Goal: Task Accomplishment & Management: Use online tool/utility

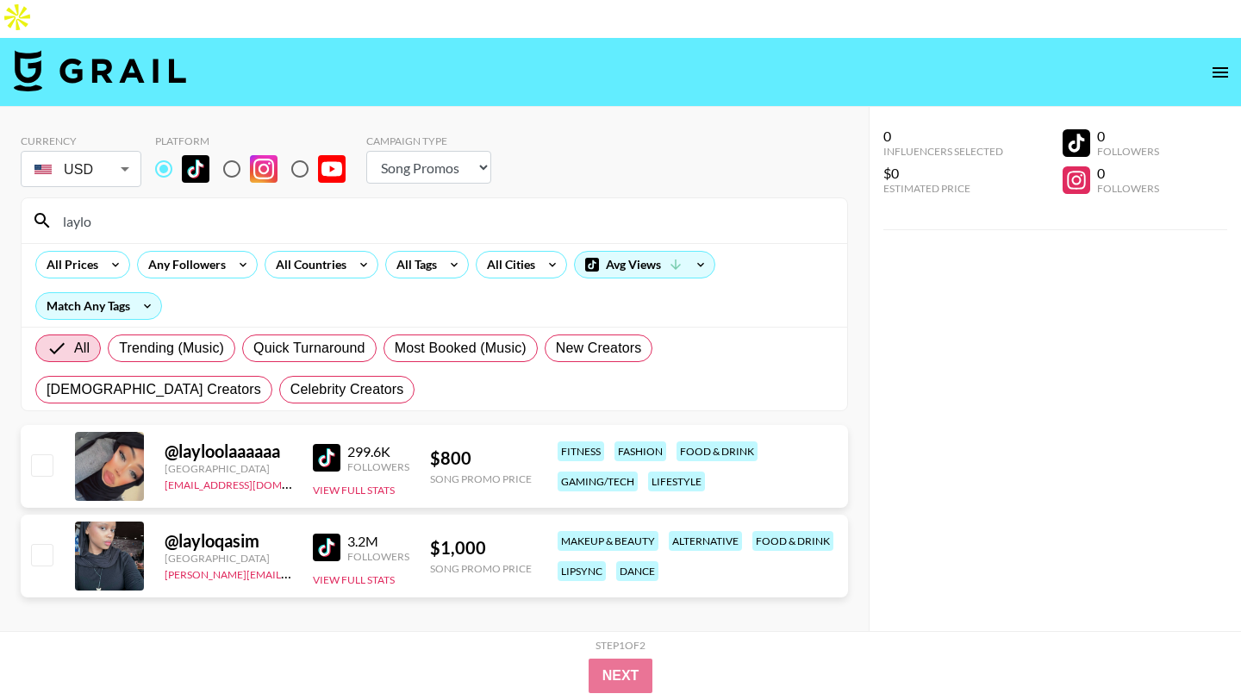
select select "Song"
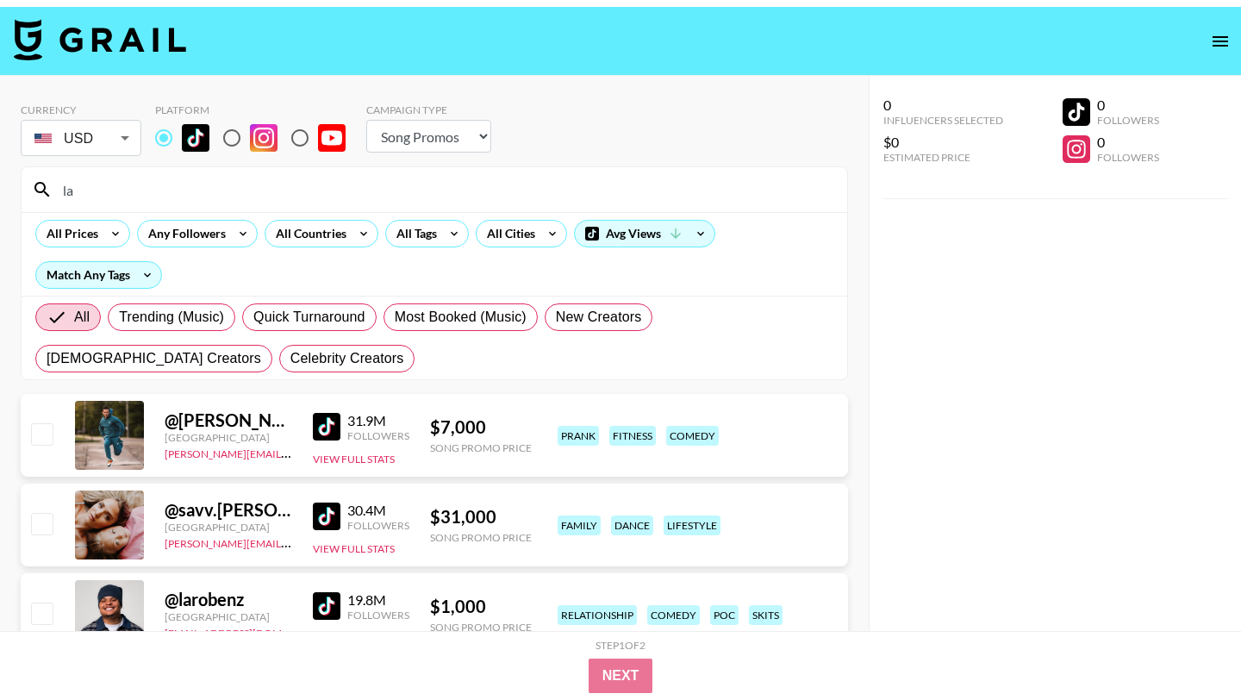
type input "l"
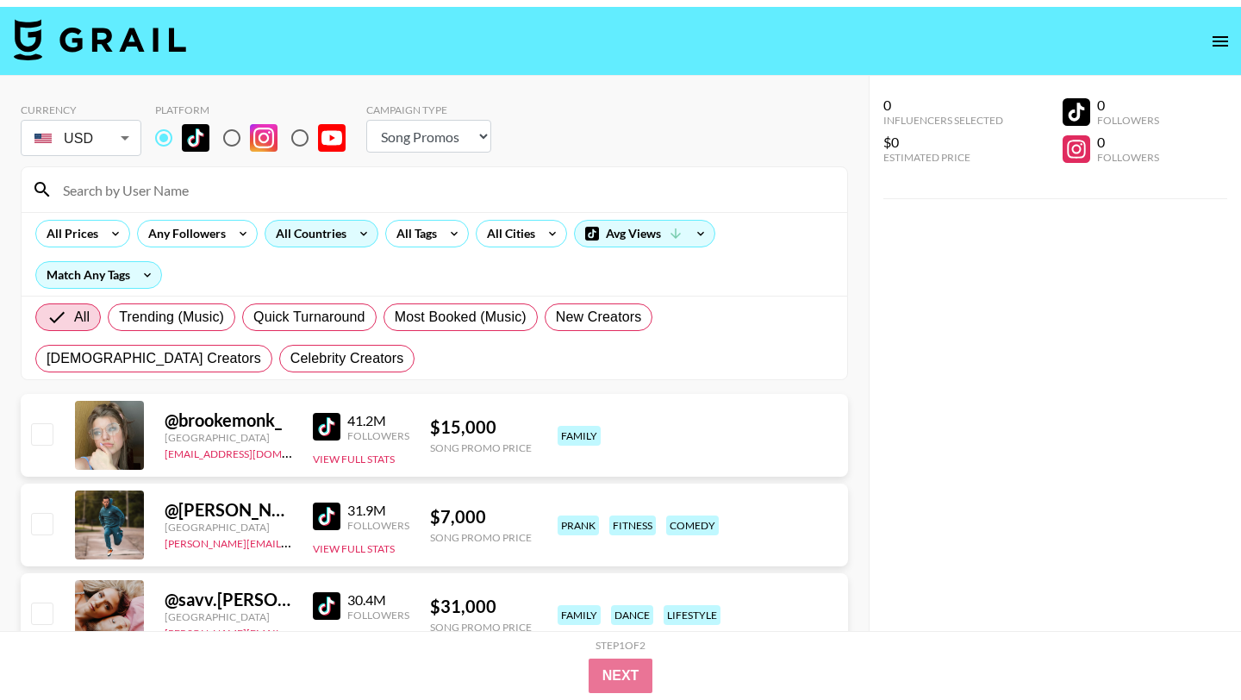
click at [344, 221] on div "All Countries" at bounding box center [307, 234] width 84 height 26
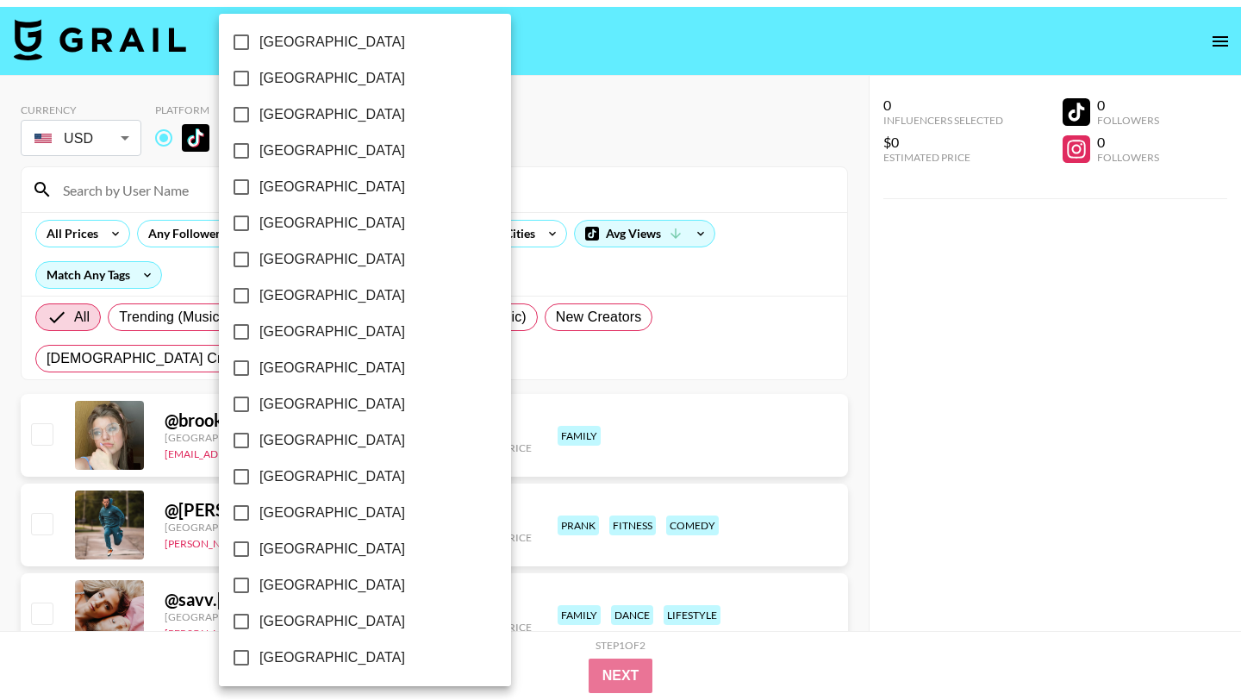
scroll to position [1310, 0]
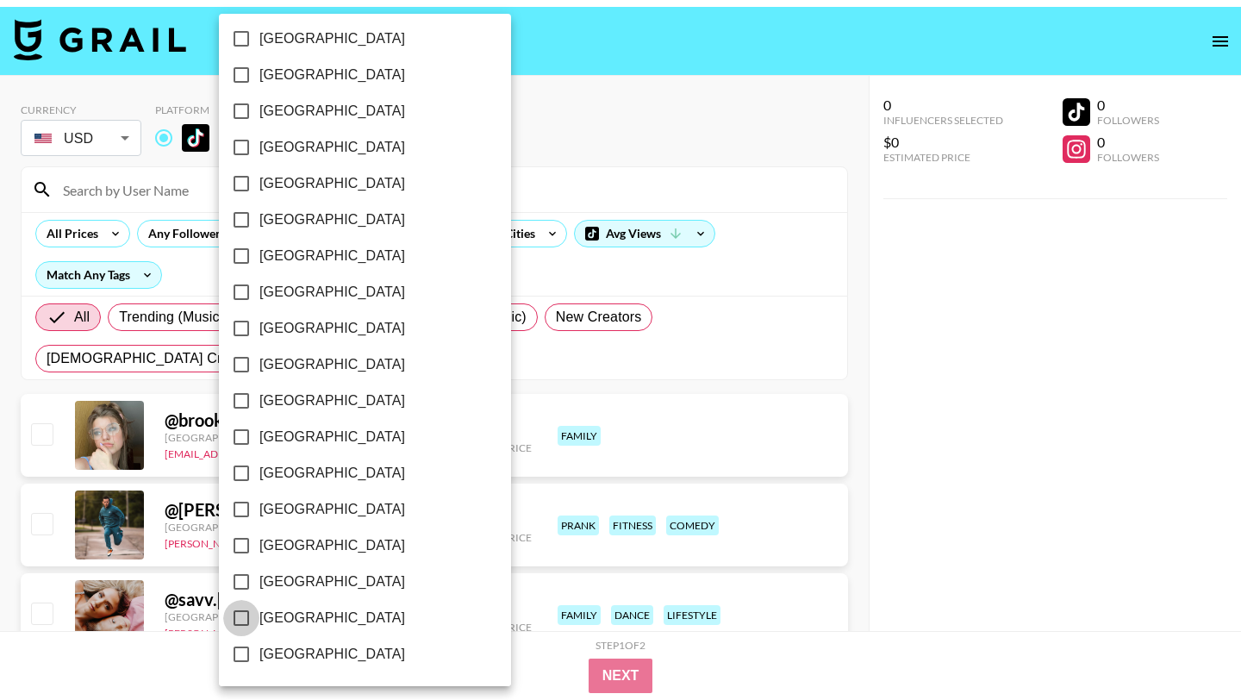
click at [248, 614] on input "[GEOGRAPHIC_DATA]" at bounding box center [241, 618] width 36 height 36
checkbox input "true"
click at [606, 225] on div at bounding box center [620, 350] width 1241 height 700
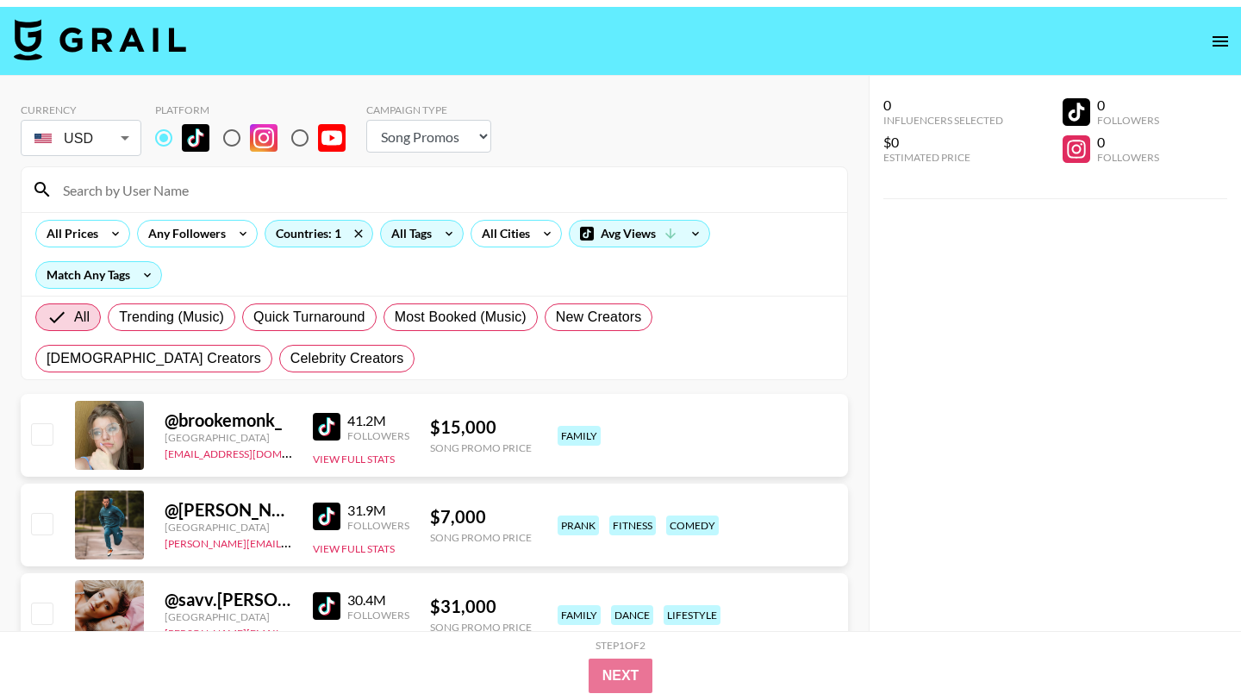
click at [445, 221] on icon at bounding box center [449, 234] width 28 height 26
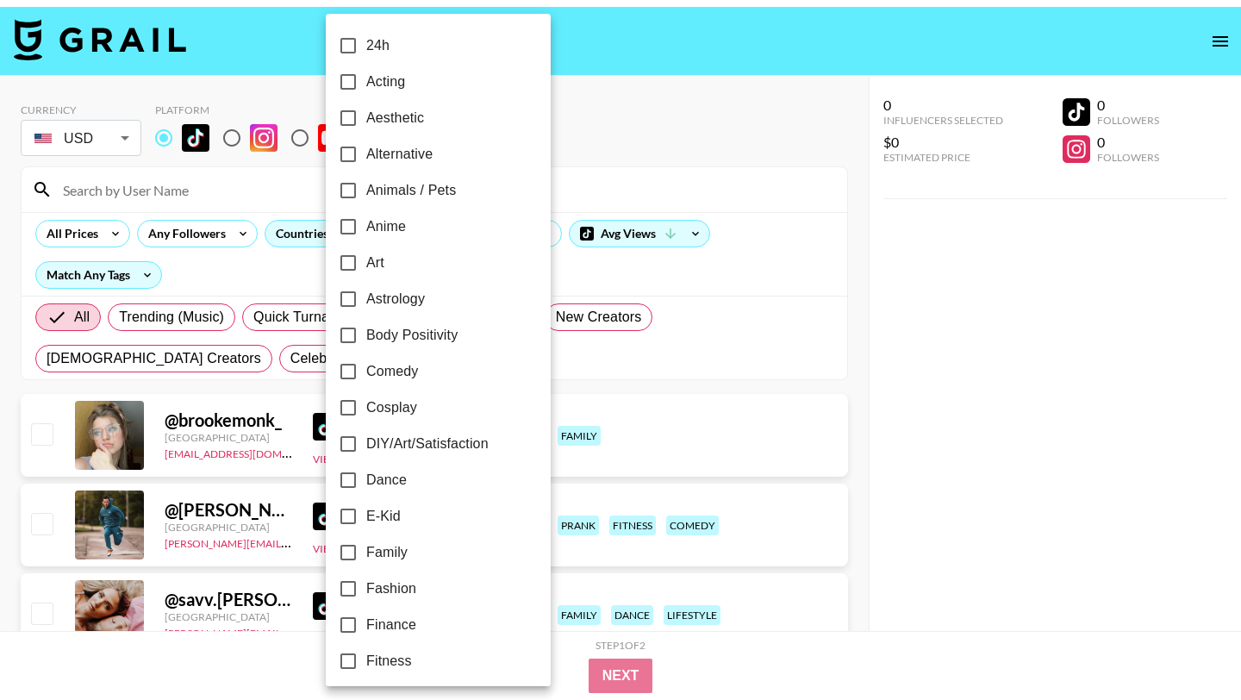
click at [352, 411] on input "Cosplay" at bounding box center [348, 407] width 36 height 36
checkbox input "true"
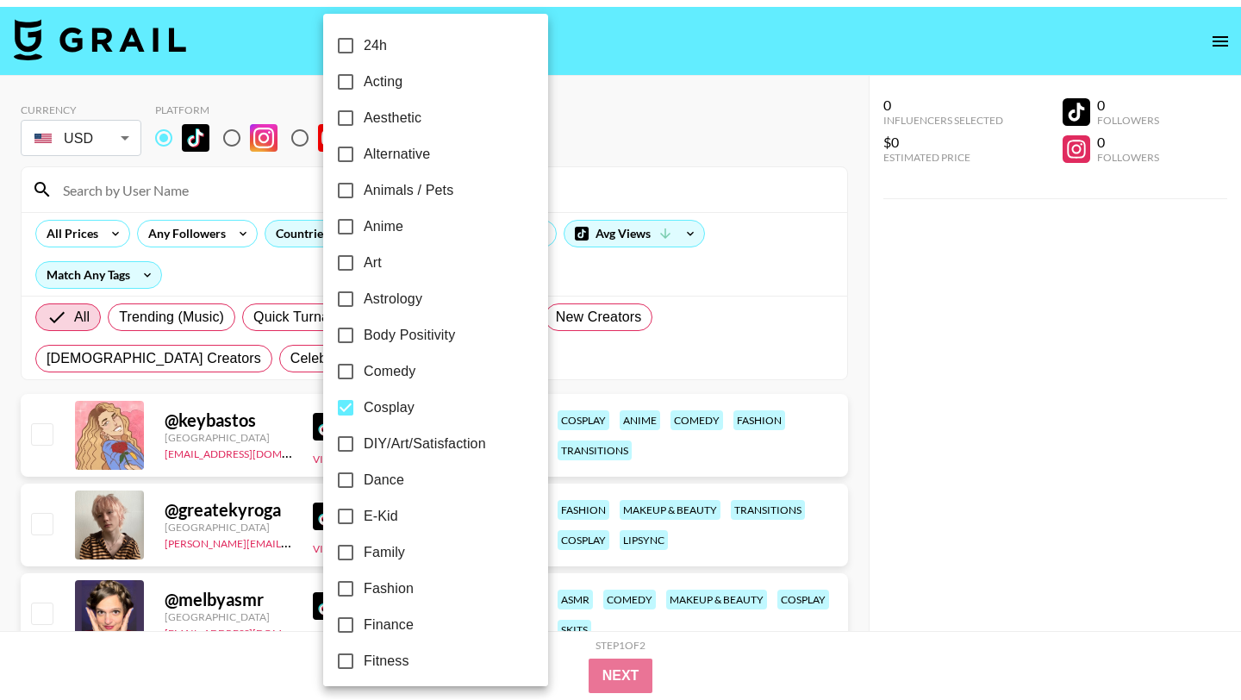
click at [645, 267] on div at bounding box center [620, 350] width 1241 height 700
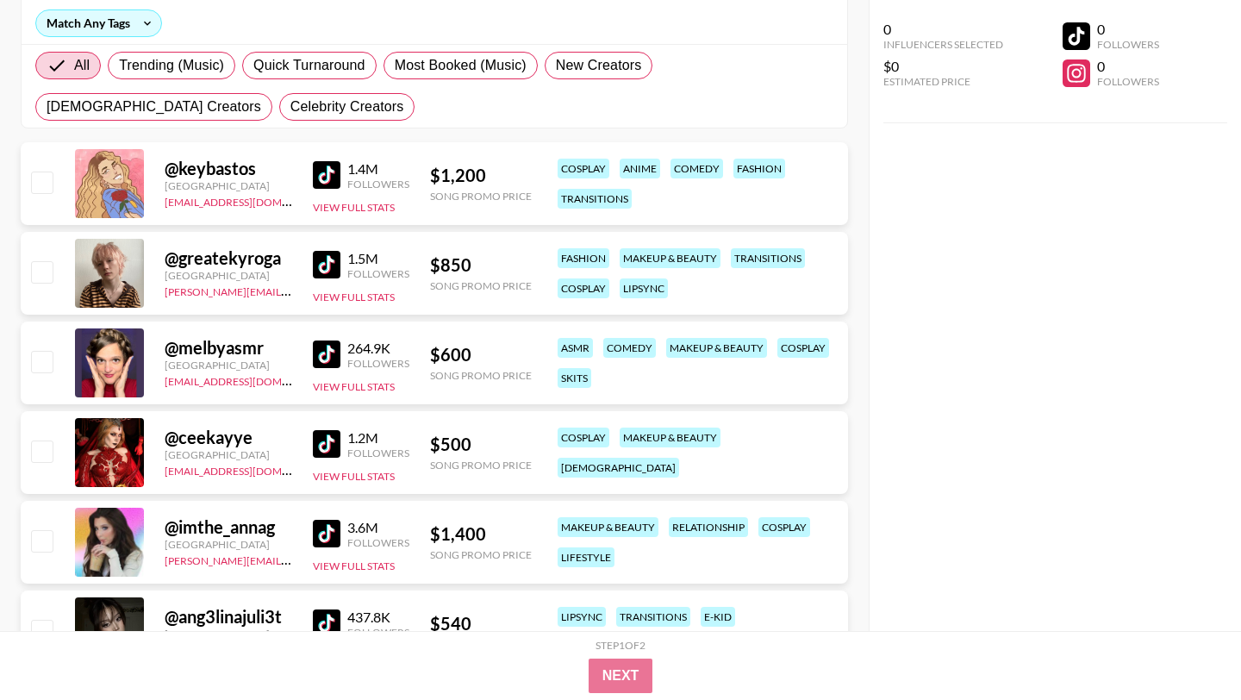
scroll to position [284, 0]
click at [329, 429] on img at bounding box center [327, 443] width 28 height 28
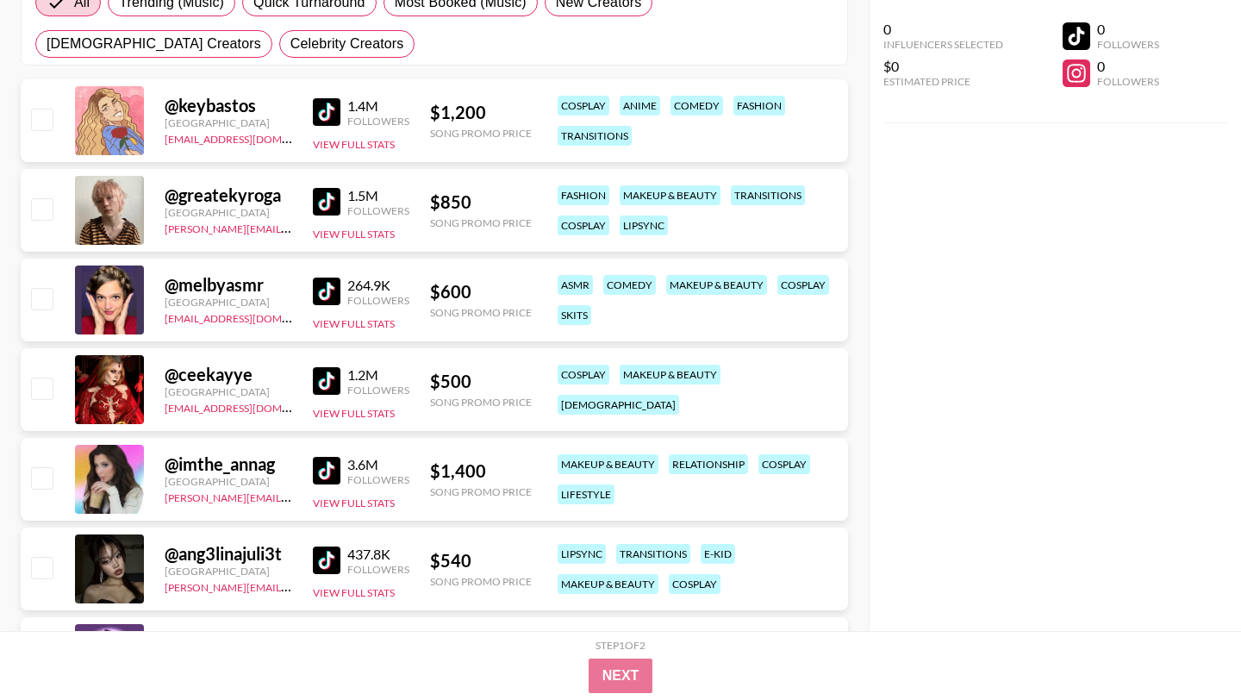
scroll to position [347, 0]
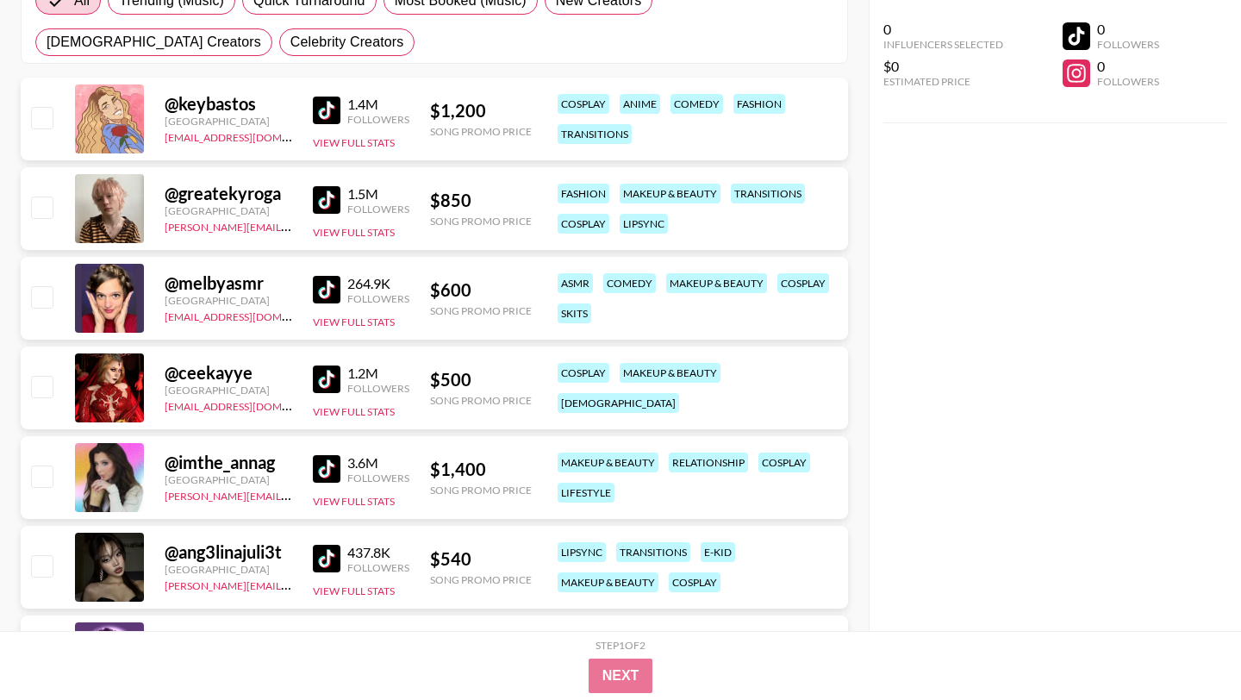
click at [326, 276] on img at bounding box center [327, 290] width 28 height 28
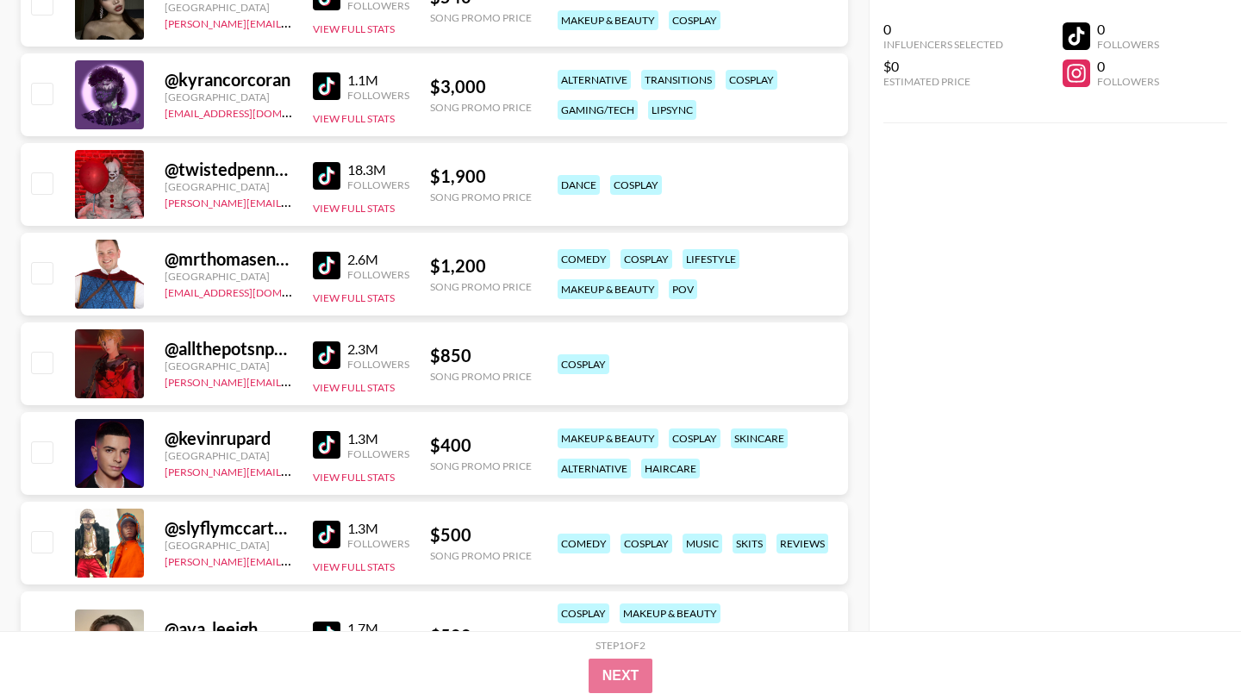
scroll to position [915, 0]
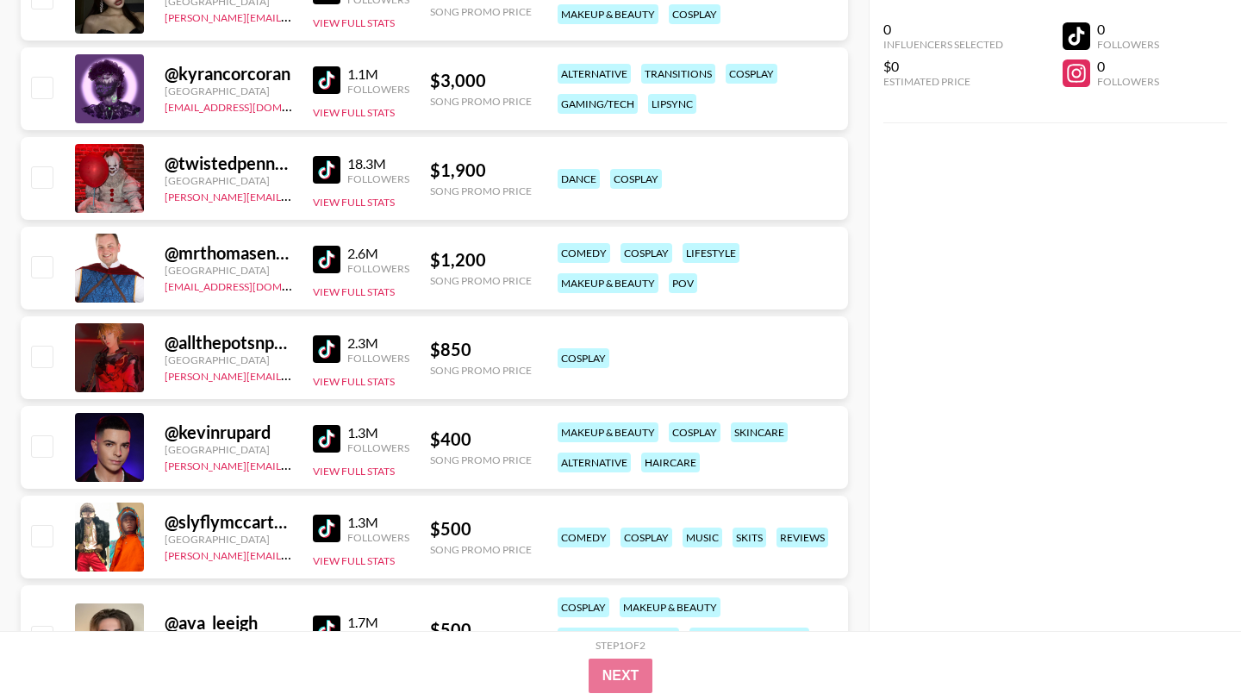
click at [46, 346] on input "checkbox" at bounding box center [41, 356] width 21 height 21
checkbox input "true"
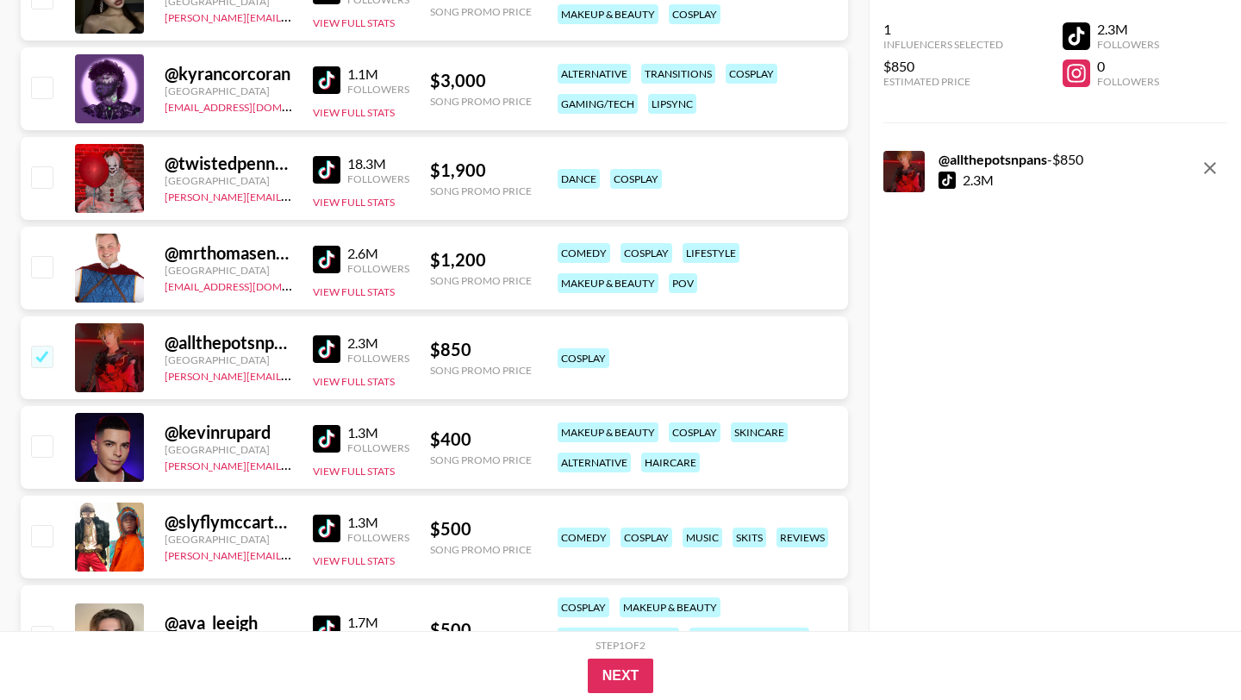
click at [319, 335] on img at bounding box center [327, 349] width 28 height 28
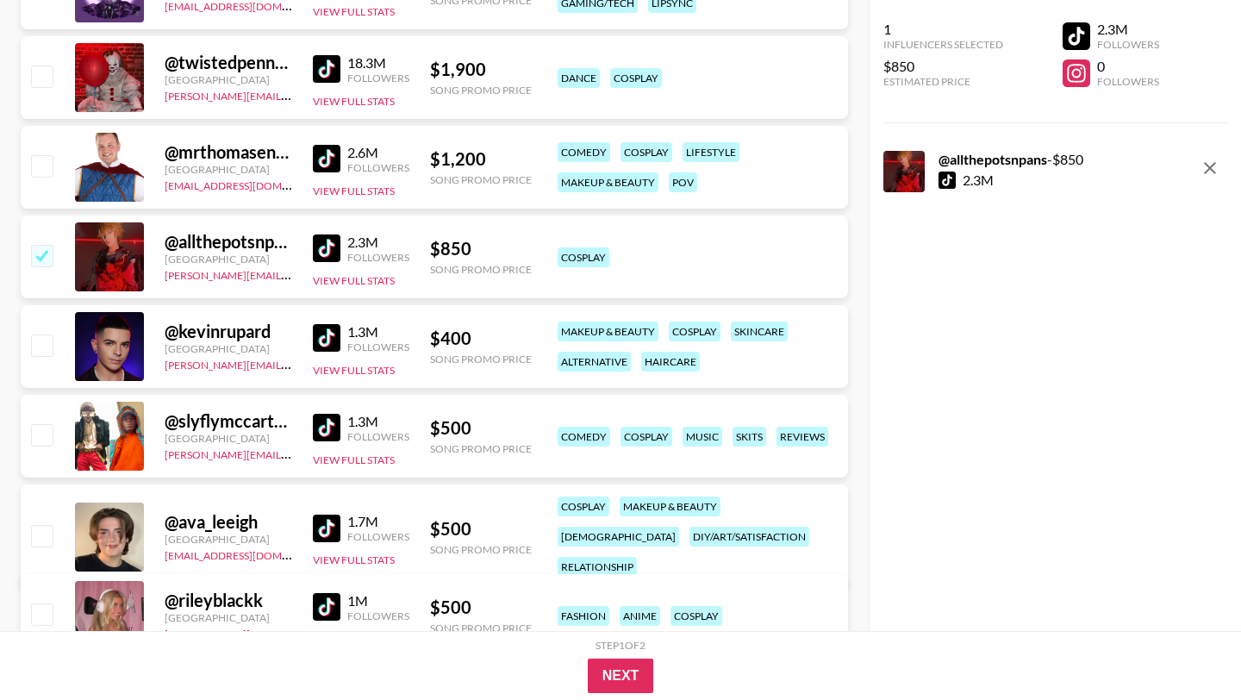
scroll to position [1017, 0]
click at [324, 514] on img at bounding box center [327, 528] width 28 height 28
click at [328, 514] on img at bounding box center [327, 528] width 28 height 28
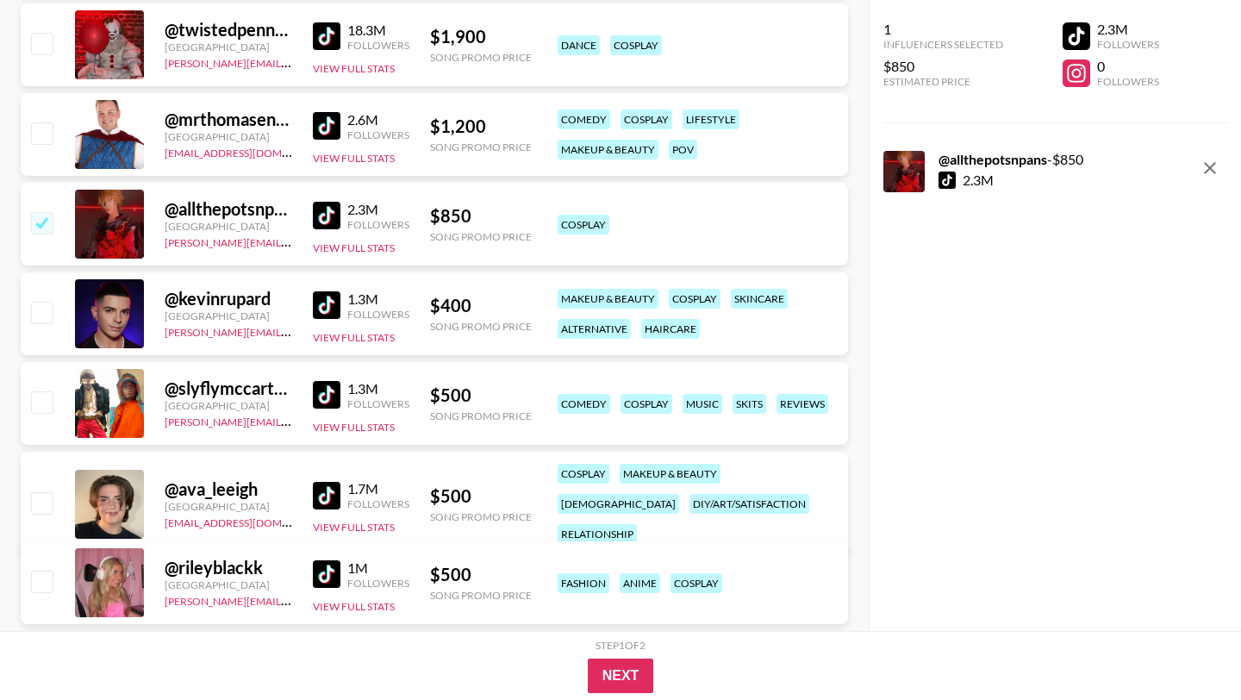
scroll to position [1050, 0]
click at [326, 290] on img at bounding box center [327, 304] width 28 height 28
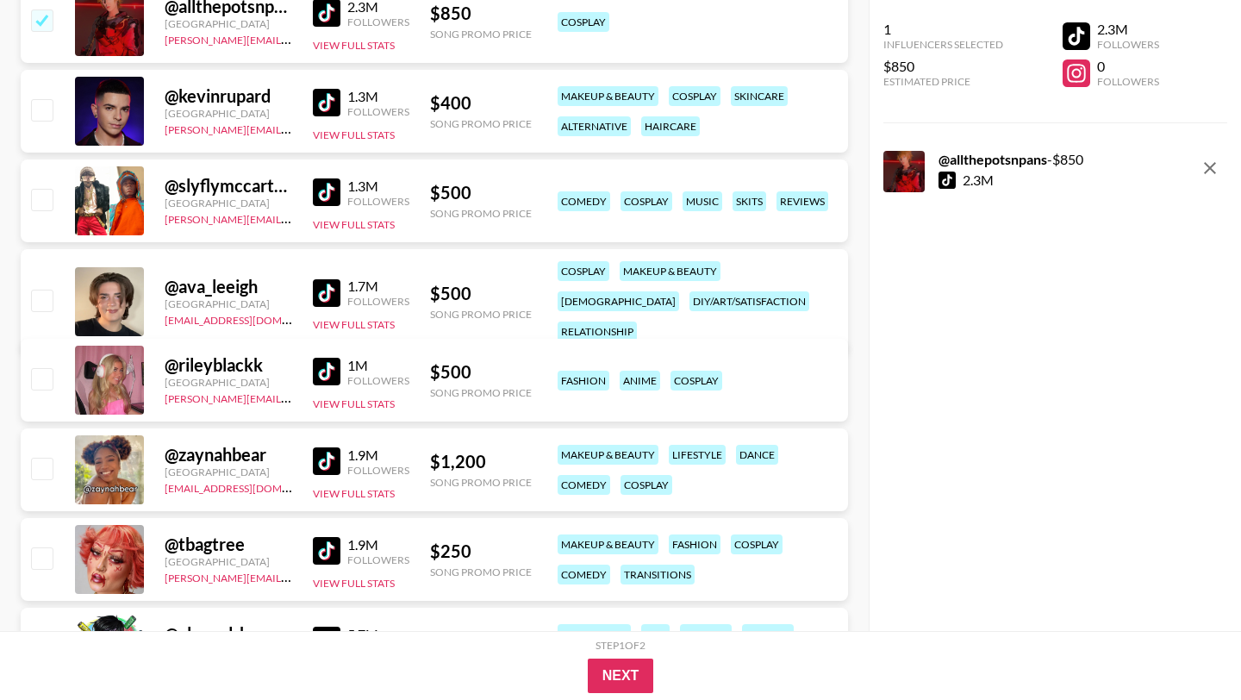
scroll to position [1271, 0]
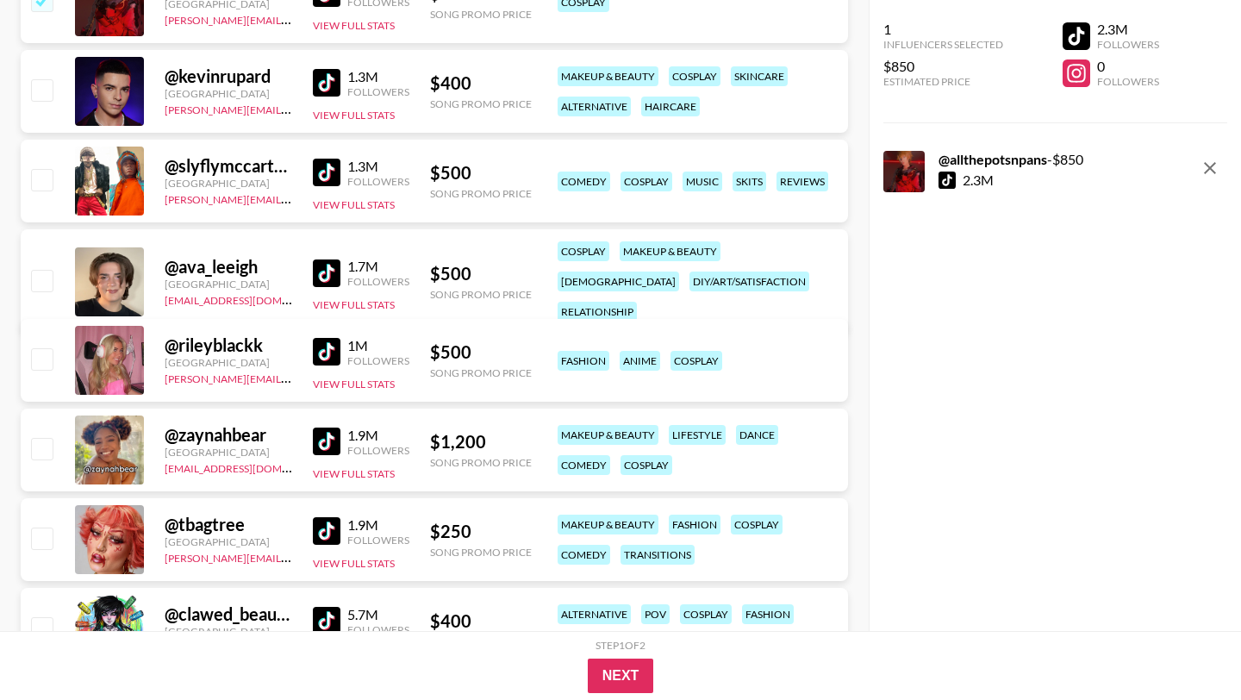
click at [328, 517] on img at bounding box center [327, 531] width 28 height 28
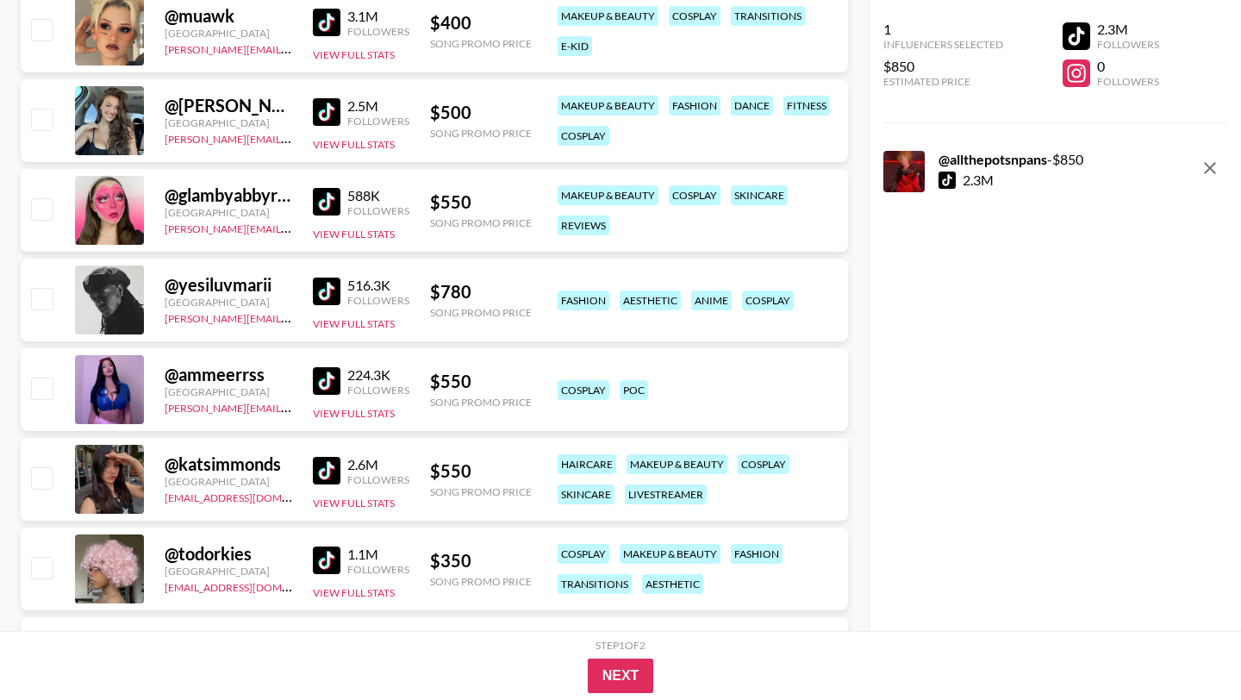
scroll to position [3741, 0]
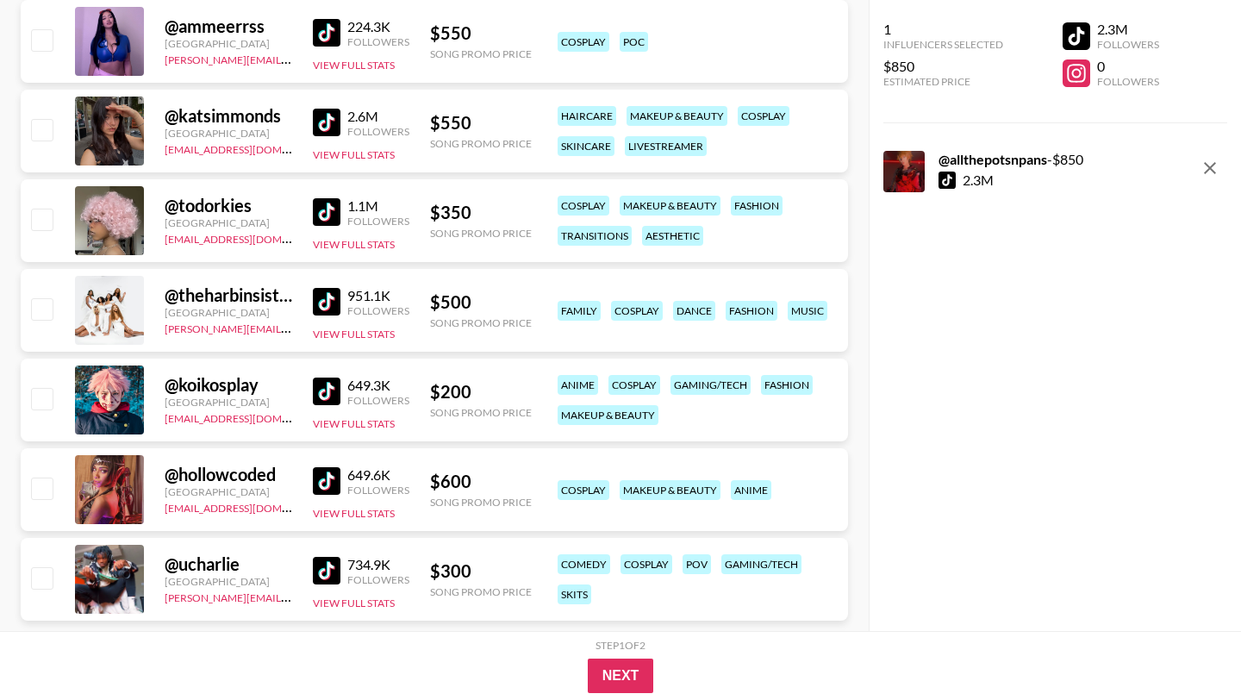
click at [327, 377] on img at bounding box center [327, 391] width 28 height 28
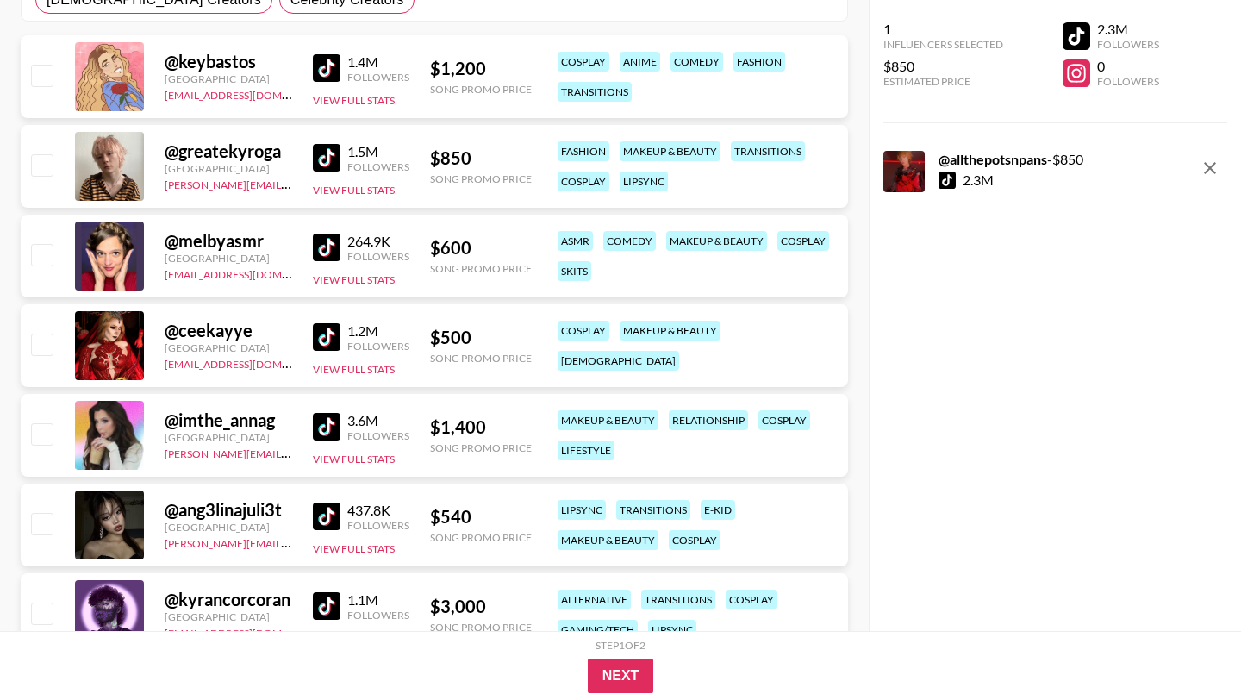
scroll to position [252, 0]
